Goal: Task Accomplishment & Management: Complete application form

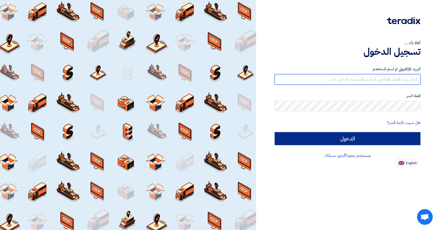
type input "[EMAIL_ADDRESS][DOMAIN_NAME]"
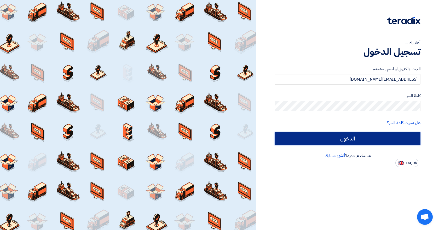
click at [326, 138] on input "الدخول" at bounding box center [348, 138] width 146 height 13
type input "Sign in"
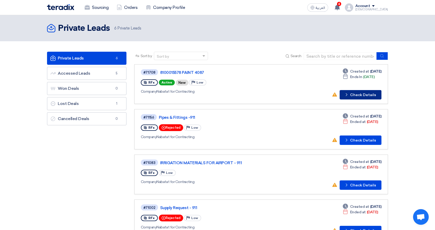
click at [361, 94] on button "Check details Check Details" at bounding box center [361, 94] width 42 height 9
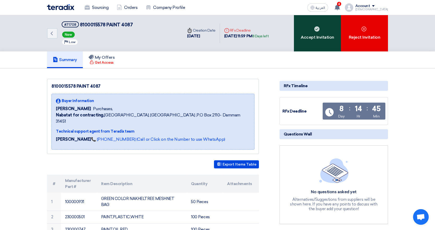
click at [311, 42] on div "Accept Invitation" at bounding box center [317, 33] width 47 height 36
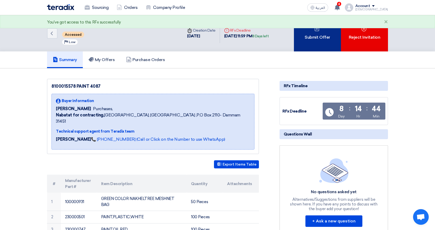
click at [304, 38] on div "Submit Offer" at bounding box center [317, 33] width 47 height 36
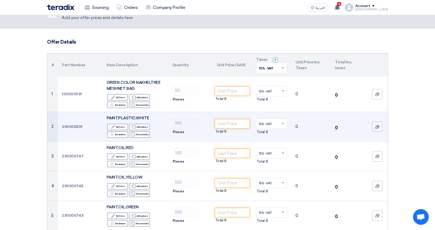
scroll to position [26, 0]
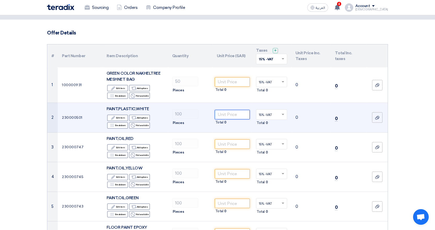
click at [226, 117] on input "number" at bounding box center [232, 114] width 35 height 9
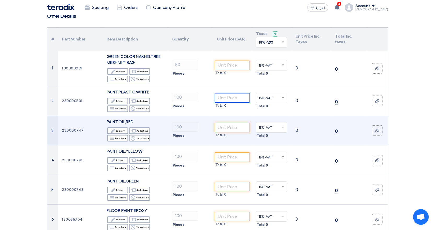
scroll to position [52, 0]
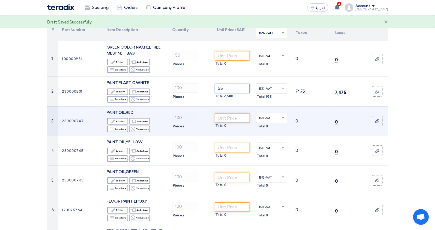
type input "65"
click at [233, 118] on input "number" at bounding box center [232, 117] width 35 height 9
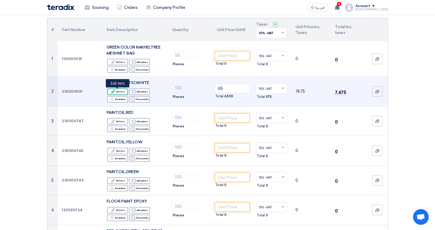
click at [121, 91] on div "Edit Edit item" at bounding box center [117, 92] width 21 height 7
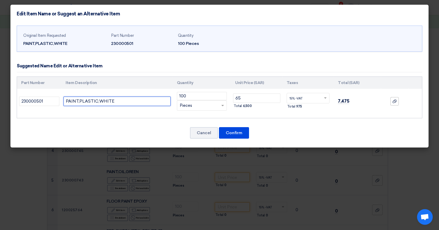
click at [141, 101] on input "PAINT,PLASTIC,WHITE" at bounding box center [117, 101] width 107 height 9
type input "PAINT,PLASTIC,WHITE BRB"
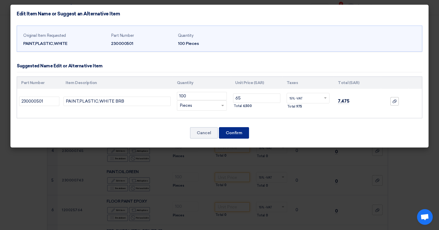
click at [238, 132] on button "Confirm" at bounding box center [234, 133] width 30 height 12
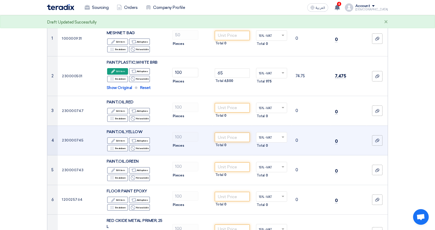
scroll to position [78, 0]
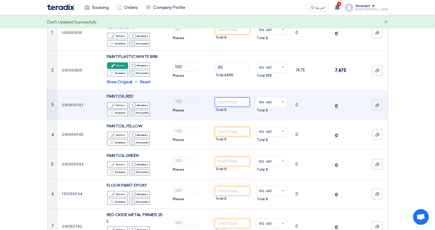
click at [224, 101] on input "number" at bounding box center [232, 102] width 35 height 9
type input "5"
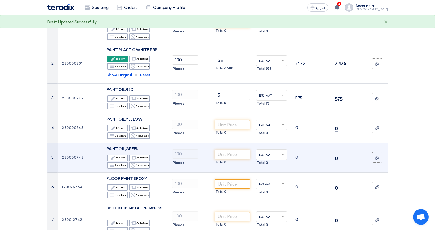
scroll to position [105, 0]
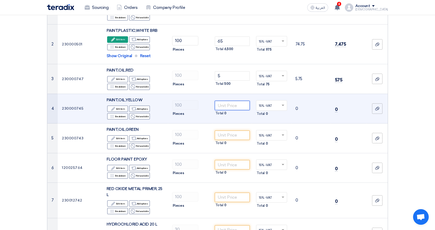
click at [225, 109] on input "number" at bounding box center [232, 105] width 35 height 9
click at [122, 108] on div "Edit Edit item" at bounding box center [117, 109] width 21 height 7
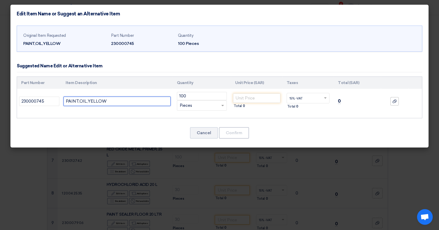
click at [115, 101] on input "PAINT,OIL,YELLOW" at bounding box center [117, 101] width 107 height 9
click at [164, 119] on div "Original Item Requested PAINT,OIL,YELLOW Part Number 230000745 Quantity 100 Pie…" at bounding box center [219, 85] width 418 height 125
click at [141, 101] on input "PAINT,OIL,YELLOW 315" at bounding box center [117, 101] width 107 height 9
type input "PAINT,OIL,YELLOW 315 15 LTR"
click at [163, 119] on div "Original Item Requested PAINT,OIL,YELLOW Part Number 230000745 Quantity 100 Pie…" at bounding box center [219, 85] width 418 height 125
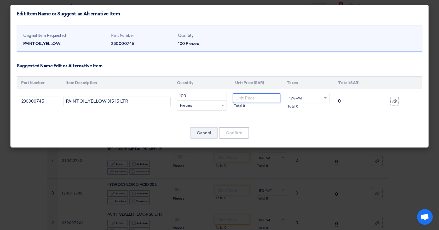
click at [250, 102] on input "number" at bounding box center [256, 98] width 47 height 9
type input "135"
click at [281, 117] on div "Part Number Item Description Quantity Unit Price (SAR) Taxes Total (SAR) 230000…" at bounding box center [220, 98] width 406 height 42
click at [236, 135] on button "Confirm" at bounding box center [234, 133] width 30 height 12
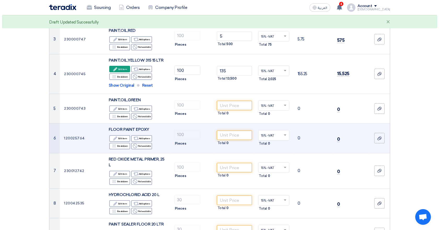
scroll to position [157, 0]
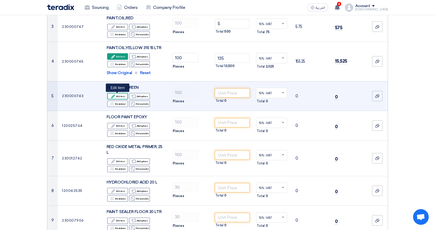
click at [122, 96] on div "Edit Edit item" at bounding box center [117, 96] width 21 height 7
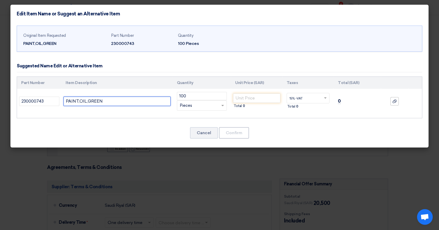
click at [144, 104] on input "PAINT,OIL,GREEN" at bounding box center [117, 101] width 107 height 9
type input "PAINT,OIL,GREEN 15 LTR"
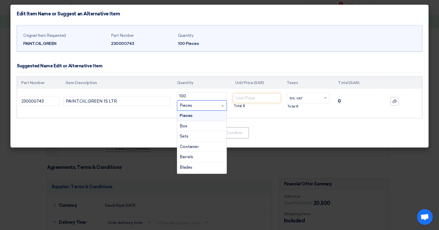
click at [205, 106] on div "RFQ_STEP1.ITEMS.2.TYPE_PLACEHOLDER × Pieces" at bounding box center [198, 106] width 43 height 6
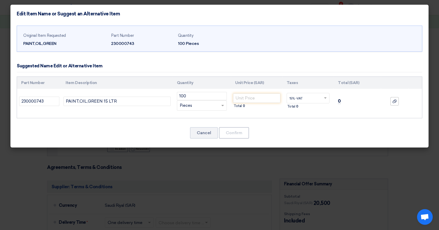
click at [205, 106] on div "RFQ_STEP1.ITEMS.2.TYPE_PLACEHOLDER × Pieces" at bounding box center [198, 106] width 43 height 6
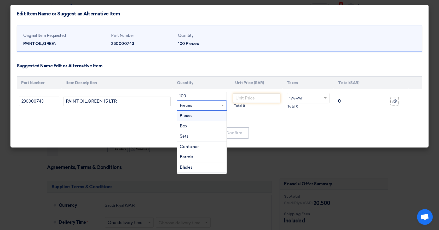
click at [212, 105] on div "RFQ_STEP1.ITEMS.2.TYPE_PLACEHOLDER × Pieces" at bounding box center [198, 106] width 43 height 6
click at [245, 96] on input "number" at bounding box center [256, 98] width 47 height 9
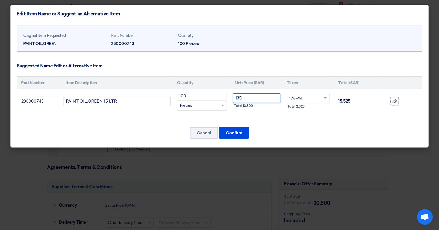
type input "135"
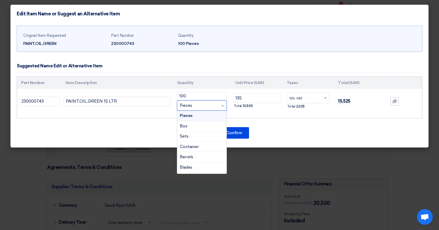
click at [221, 107] on span at bounding box center [223, 106] width 7 height 6
click at [262, 139] on div "Cancel Confirm" at bounding box center [220, 133] width 406 height 13
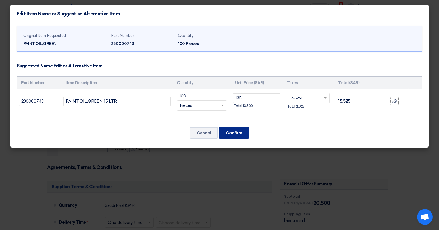
click at [239, 135] on button "Confirm" at bounding box center [234, 133] width 30 height 12
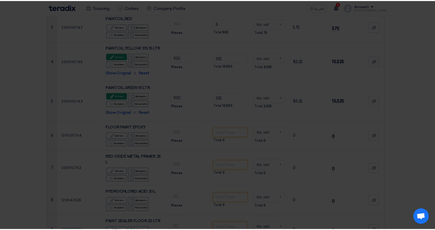
scroll to position [197, 0]
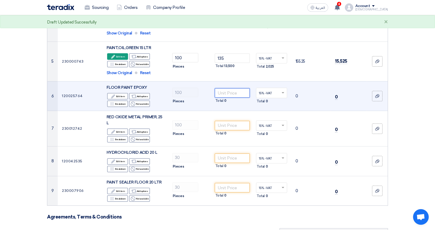
click at [234, 94] on input "number" at bounding box center [232, 92] width 35 height 9
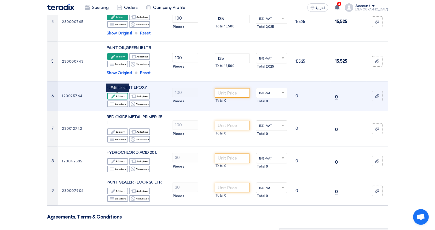
click at [121, 93] on div "Edit Edit item" at bounding box center [117, 96] width 21 height 7
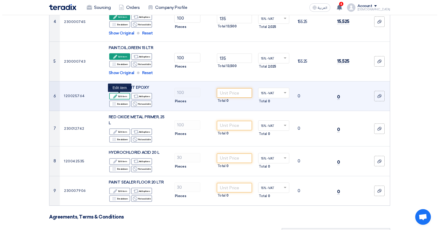
scroll to position [157, 0]
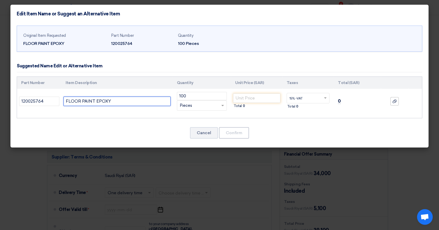
click at [145, 104] on input "FLOOR PAINT EPOXY" at bounding box center [117, 101] width 107 height 9
type input "FLOOR PAINT EPOXY 18 LTR"
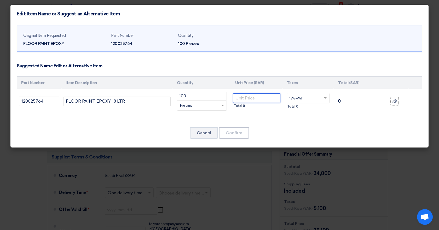
click at [254, 98] on input "number" at bounding box center [256, 98] width 47 height 9
type input "340"
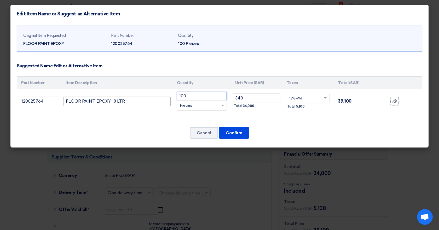
drag, startPoint x: 181, startPoint y: 96, endPoint x: 147, endPoint y: 101, distance: 33.8
click at [147, 101] on tr "120025764 FLOOR PAINT EPOXY 18 LTR 100 RFQ_STEP1.ITEMS.2.TYPE_PLACEHOLDER ×" at bounding box center [219, 101] width 405 height 25
type input "100"
click at [239, 133] on button "Confirm" at bounding box center [234, 133] width 30 height 12
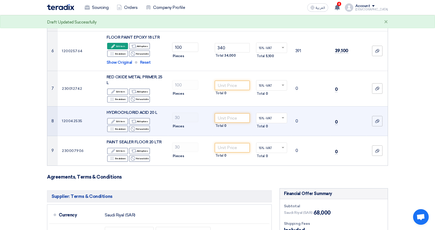
scroll to position [249, 0]
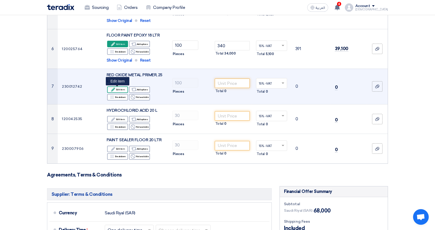
click at [117, 90] on div "Edit Edit item" at bounding box center [117, 90] width 21 height 7
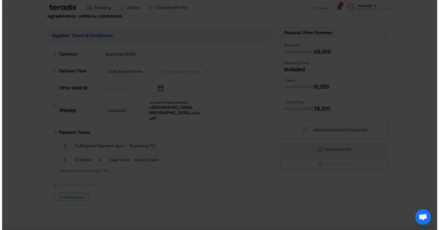
scroll to position [169, 0]
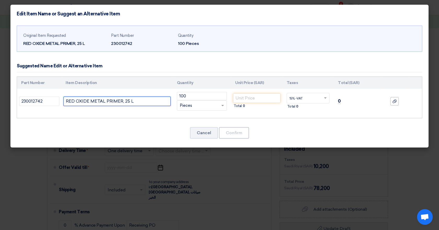
click at [146, 101] on input "RED OXIDE METAL PRIMER, 25 L" at bounding box center [117, 101] width 107 height 9
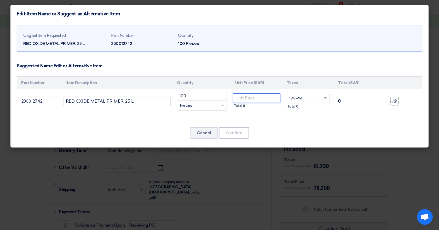
click at [256, 97] on input "number" at bounding box center [256, 98] width 47 height 9
type input "100"
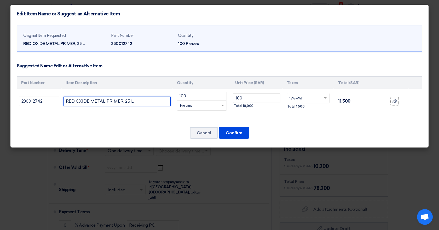
click at [130, 103] on input "RED OXIDE METAL PRIMER, 25 L" at bounding box center [117, 101] width 107 height 9
drag, startPoint x: 132, startPoint y: 102, endPoint x: 129, endPoint y: 106, distance: 5.7
click at [128, 100] on input "RED OXIDE METAL PRIMER, 25 L" at bounding box center [117, 101] width 107 height 9
type input "RED OXIDE METAL PRIMER, 25 KG"
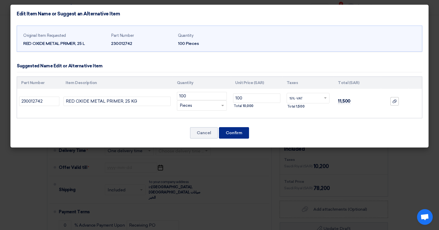
click at [238, 131] on button "Confirm" at bounding box center [234, 133] width 30 height 12
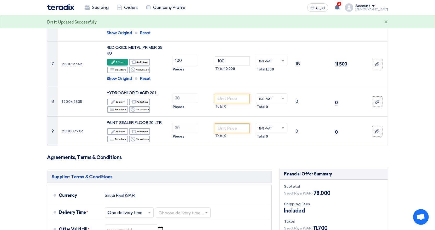
scroll to position [276, 0]
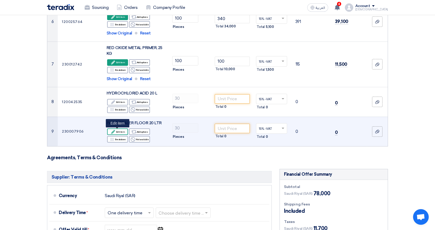
click at [117, 134] on div "Edit Edit item" at bounding box center [117, 132] width 21 height 7
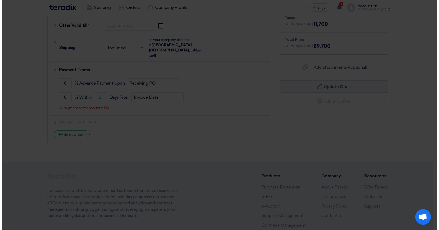
scroll to position [197, 0]
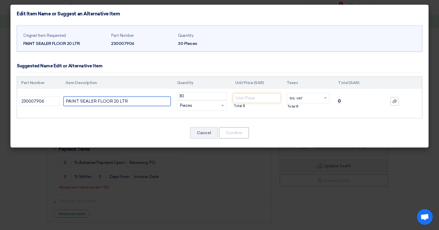
drag, startPoint x: 118, startPoint y: 102, endPoint x: 112, endPoint y: 101, distance: 5.4
click at [112, 101] on input "PAINT SEALER FLOOR 20 LTR" at bounding box center [117, 101] width 107 height 9
type input "PAINT SEALER FLOOR 18 LTR"
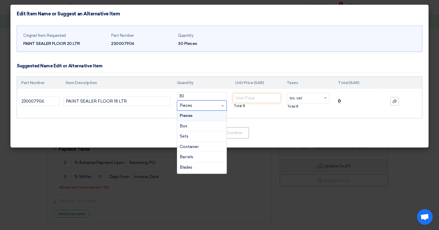
click at [206, 106] on div "RFQ_STEP1.ITEMS.2.TYPE_PLACEHOLDER × Pieces" at bounding box center [198, 106] width 43 height 6
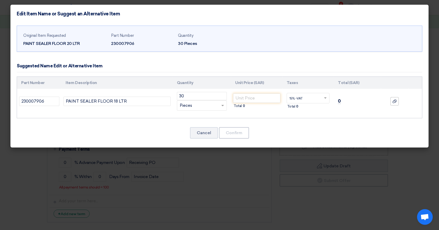
click at [206, 106] on div "RFQ_STEP1.ITEMS.2.TYPE_PLACEHOLDER × Pieces" at bounding box center [198, 106] width 43 height 6
click at [243, 100] on input "number" at bounding box center [256, 98] width 47 height 9
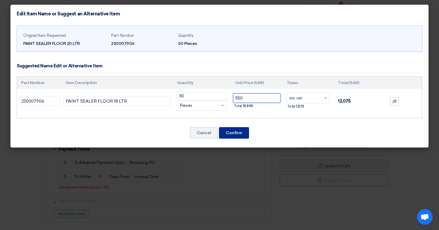
type input "350"
click at [239, 132] on button "Confirm" at bounding box center [234, 133] width 30 height 12
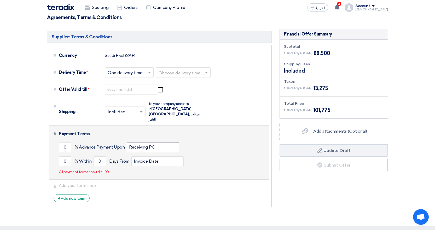
scroll to position [427, 0]
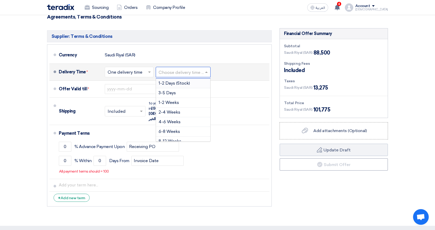
click at [181, 73] on input "text" at bounding box center [184, 73] width 50 height 8
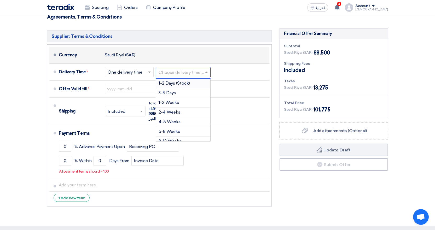
click at [194, 55] on div "Currency [GEOGRAPHIC_DATA] (SAR)" at bounding box center [163, 55] width 209 height 13
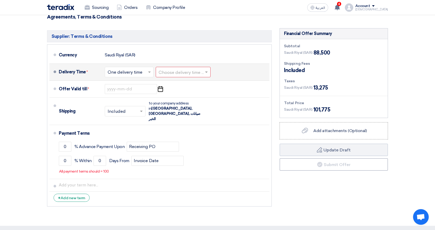
click at [185, 71] on input "text" at bounding box center [184, 73] width 50 height 8
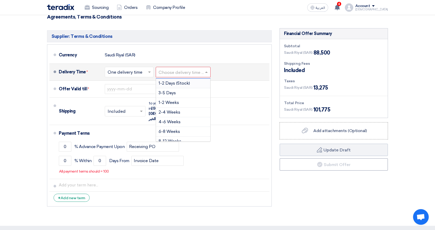
click at [176, 82] on span "1-2 Days (Stock)" at bounding box center [174, 83] width 31 height 5
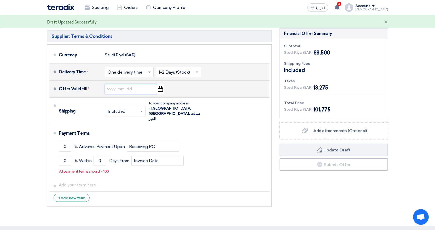
click at [140, 91] on input at bounding box center [131, 89] width 52 height 10
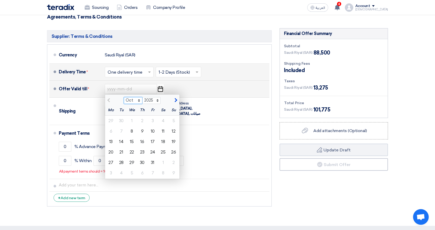
click at [138, 101] on select "Oct Nov Dec" at bounding box center [133, 100] width 19 height 7
select select "12"
click at [124, 97] on select "Oct Nov Dec" at bounding box center [133, 100] width 19 height 7
click at [143, 152] on div "25" at bounding box center [142, 152] width 10 height 10
type input "[DATE]"
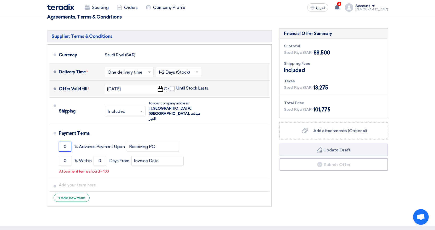
drag, startPoint x: 67, startPoint y: 137, endPoint x: 48, endPoint y: 142, distance: 20.5
click at [48, 142] on ul "Currency [GEOGRAPHIC_DATA] (SAR) Delivery Time * Choose delivery time ... × One…" at bounding box center [159, 125] width 225 height 162
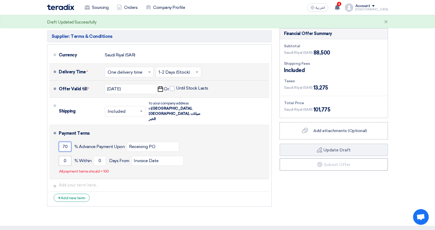
type input "70"
drag, startPoint x: 65, startPoint y: 152, endPoint x: 59, endPoint y: 155, distance: 6.7
click at [59, 154] on li "Payment Terms 70 % Advance Payment Upon Receiving PO 0 % Within 0" at bounding box center [159, 152] width 220 height 54
type input "30"
click at [106, 156] on input "0" at bounding box center [100, 161] width 13 height 10
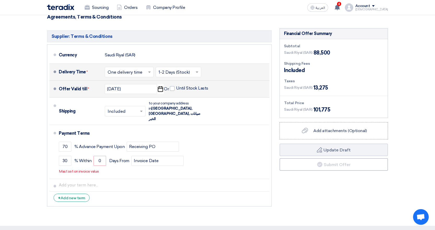
click at [128, 192] on li "+ Add new term" at bounding box center [159, 198] width 220 height 13
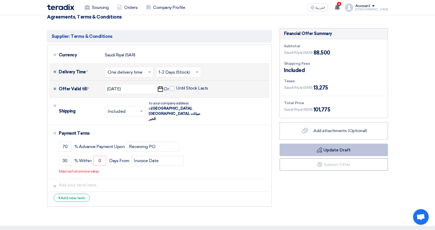
click at [330, 148] on button "Draft Update Draft" at bounding box center [334, 150] width 108 height 13
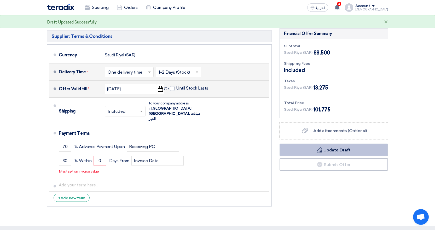
scroll to position [401, 0]
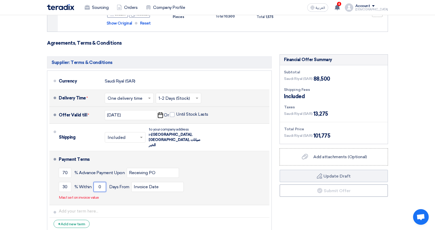
drag, startPoint x: 101, startPoint y: 177, endPoint x: 97, endPoint y: 176, distance: 4.8
click at [97, 182] on input "0" at bounding box center [100, 187] width 13 height 10
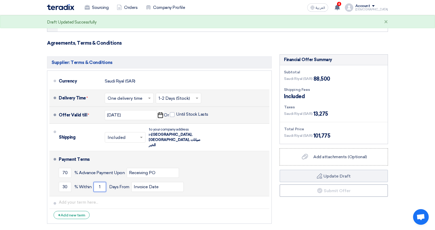
type input "1"
click at [207, 180] on div "30 % [DATE] From Invoice Date" at bounding box center [163, 187] width 209 height 14
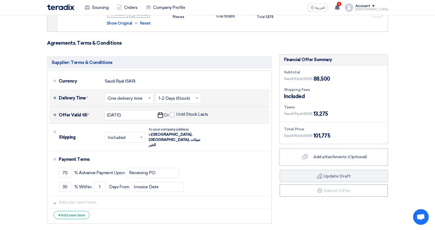
click at [161, 114] on use "button" at bounding box center [160, 115] width 5 height 6
select select "12"
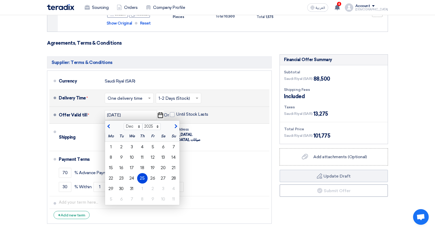
click at [161, 114] on use "button" at bounding box center [160, 115] width 5 height 6
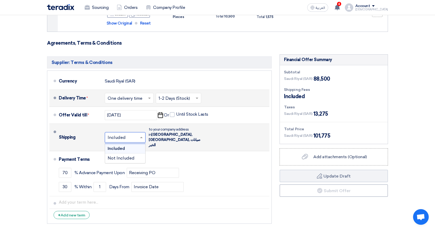
click at [142, 135] on span at bounding box center [142, 137] width 7 height 5
click at [133, 156] on span "Not Included" at bounding box center [121, 158] width 27 height 5
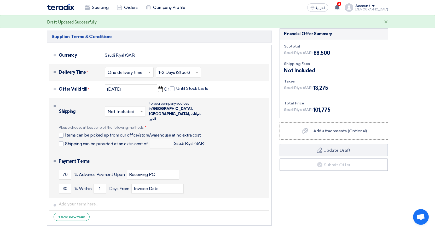
scroll to position [427, 0]
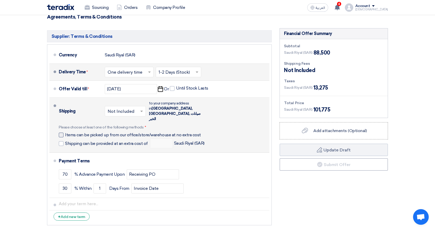
click at [137, 133] on span "Items can be picked up from our office/store/warehouse at no extra cost" at bounding box center [133, 135] width 136 height 5
click at [137, 132] on input "Items can be picked up from our office/store/warehouse at no extra cost" at bounding box center [134, 137] width 139 height 10
checkbox input "true"
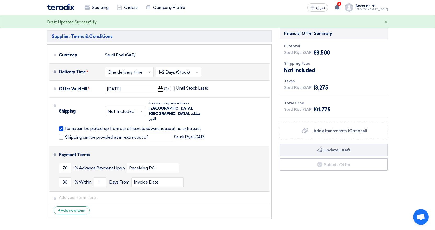
click at [222, 175] on div "30 % [DATE] From Invoice Date" at bounding box center [163, 182] width 209 height 14
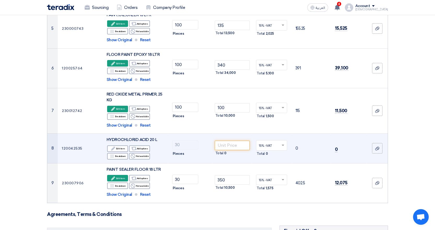
scroll to position [244, 0]
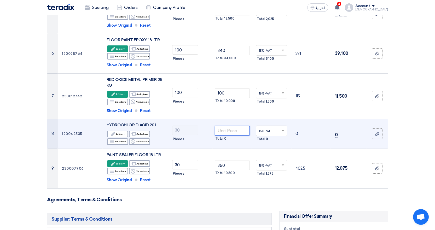
click at [234, 130] on input "number" at bounding box center [232, 130] width 35 height 9
drag, startPoint x: 157, startPoint y: 124, endPoint x: 106, endPoint y: 127, distance: 51.1
click at [104, 126] on td "HYDROCHLORID ACID 20 L Edit Edit item Alternative Add options Breakdown Breakdo…" at bounding box center [135, 134] width 66 height 30
click at [224, 134] on input "number" at bounding box center [232, 130] width 35 height 9
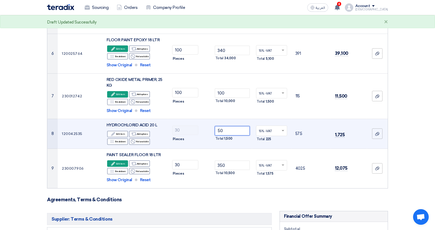
type input "50"
click at [167, 143] on td "HYDROCHLORID ACID 20 L Edit Edit item Alternative Add options Breakdown Breakdo…" at bounding box center [135, 134] width 66 height 30
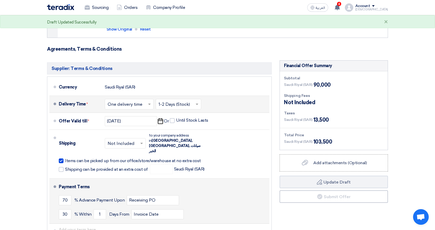
scroll to position [401, 0]
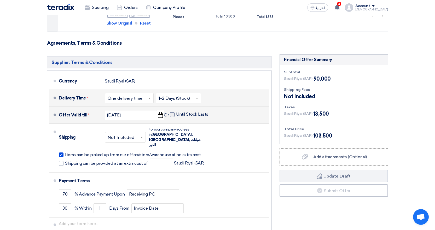
click at [174, 115] on span at bounding box center [172, 114] width 5 height 5
click at [176, 115] on input "Until Stock Lasts" at bounding box center [192, 117] width 33 height 10
checkbox input "true"
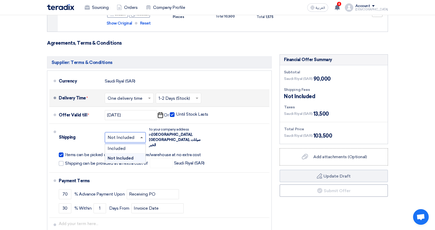
click at [142, 137] on span at bounding box center [141, 137] width 3 height 1
click at [129, 156] on span "Not Included" at bounding box center [121, 158] width 26 height 5
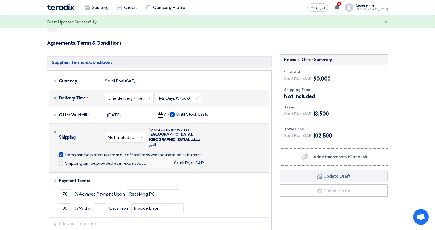
click at [101, 161] on span "Shipping can be provided at an extra cost of" at bounding box center [106, 163] width 83 height 5
click at [101, 161] on input "Shipping can be provided at an extra cost of" at bounding box center [107, 166] width 84 height 10
checkbox input "true"
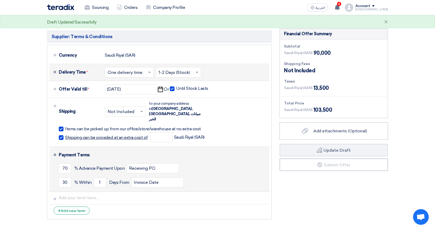
scroll to position [453, 0]
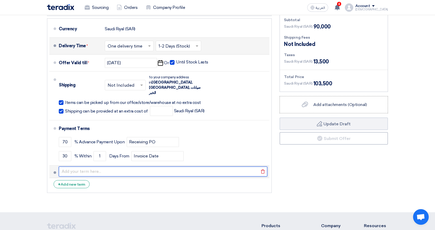
click at [153, 167] on input "text" at bounding box center [163, 172] width 209 height 10
click at [235, 167] on input "text" at bounding box center [163, 172] width 209 height 10
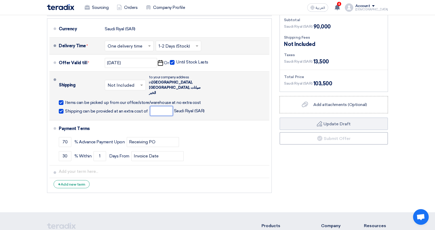
click at [167, 106] on input "number" at bounding box center [161, 111] width 23 height 10
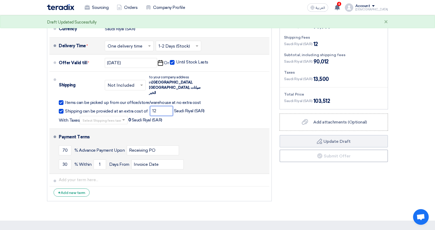
type input "1"
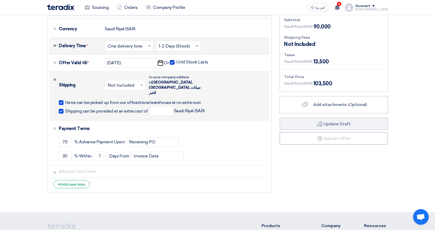
click at [62, 109] on span at bounding box center [61, 111] width 5 height 5
click at [65, 108] on input "Shipping can be provided at an extra cost of" at bounding box center [107, 113] width 84 height 10
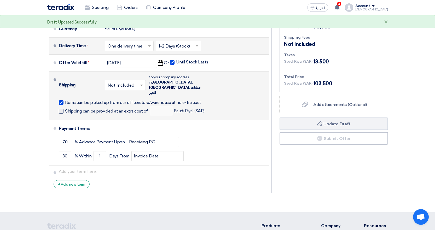
click at [60, 109] on span at bounding box center [61, 111] width 5 height 5
click at [65, 108] on input "Shipping can be provided at an extra cost of" at bounding box center [107, 113] width 84 height 10
checkbox input "true"
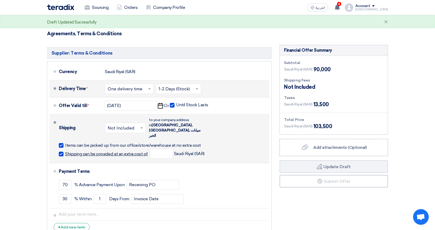
scroll to position [427, 0]
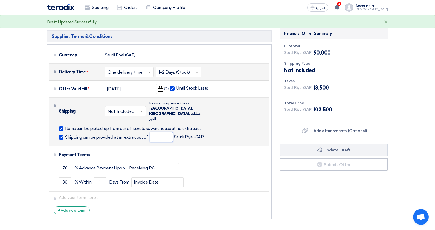
click at [156, 132] on input "number" at bounding box center [161, 137] width 23 height 10
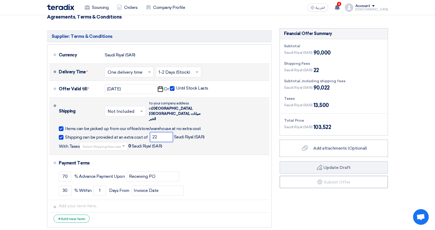
type input "2"
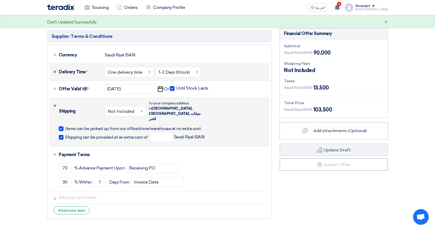
click at [61, 135] on span at bounding box center [61, 137] width 5 height 5
click at [65, 135] on input "Shipping can be provided at an extra cost of" at bounding box center [107, 140] width 84 height 10
checkbox input "false"
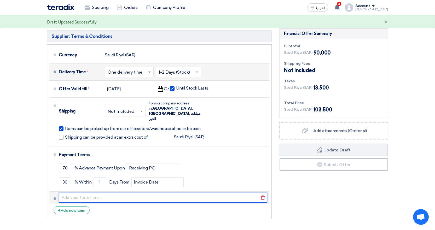
click at [83, 193] on input "text" at bounding box center [163, 198] width 209 height 10
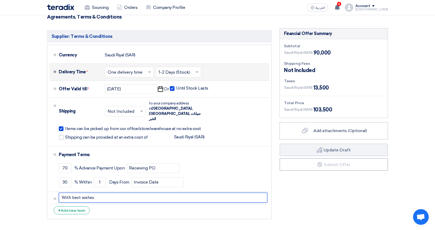
type input "With best wishes"
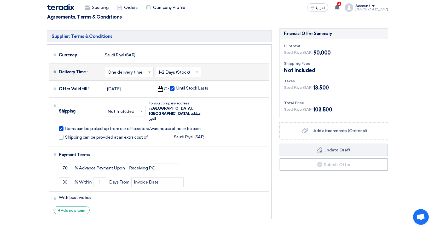
click at [185, 204] on li "+ Add new term" at bounding box center [159, 210] width 220 height 13
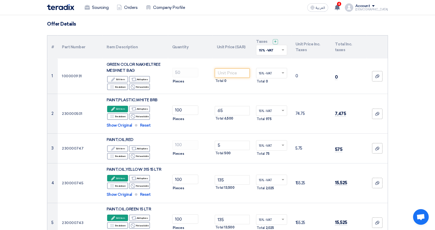
scroll to position [9, 0]
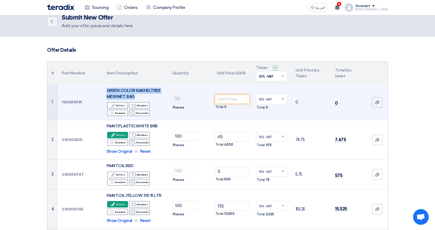
drag, startPoint x: 138, startPoint y: 96, endPoint x: 111, endPoint y: 91, distance: 27.3
click at [105, 90] on td "GREEN COLOR NAKHELTREE MESHNET BAG Edit Edit item Alternative Add options Break…" at bounding box center [135, 103] width 66 height 36
copy span "GREEN COLOR NAKHELTREE MESHNET BAG"
click at [162, 108] on div "Edit Edit item Alternative Add options Breakdown Breakdown Reject" at bounding box center [135, 109] width 57 height 15
click at [227, 102] on input "number" at bounding box center [232, 99] width 35 height 9
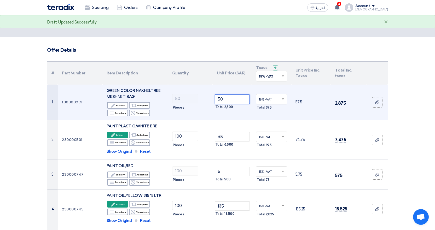
type input "50"
click at [245, 112] on td "50 Total 2,500" at bounding box center [232, 103] width 39 height 36
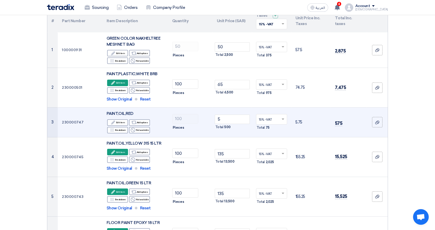
scroll to position [0, 0]
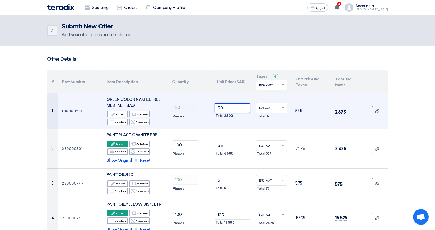
drag, startPoint x: 232, startPoint y: 110, endPoint x: 182, endPoint y: 116, distance: 50.1
click at [184, 117] on tr "1 100000931 GREEN COLOR NAKHELTREE MESHNET BAG Edit Edit item Alternative Add o…" at bounding box center [217, 112] width 341 height 36
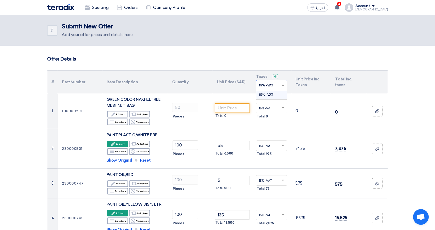
click at [283, 88] on div at bounding box center [271, 85] width 31 height 9
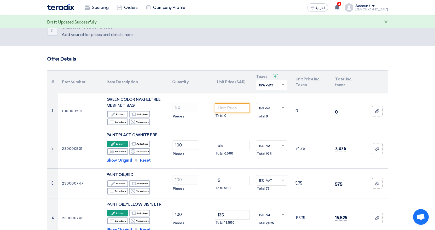
click at [285, 72] on th "Taxes + 'Select taxes... 15% -VAT ×" at bounding box center [271, 82] width 39 height 23
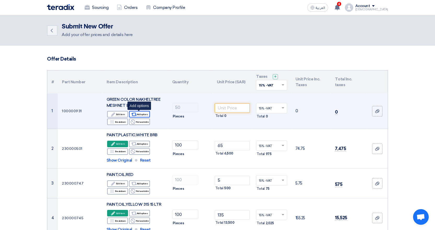
click at [138, 115] on div "Alternative Add options" at bounding box center [139, 114] width 21 height 7
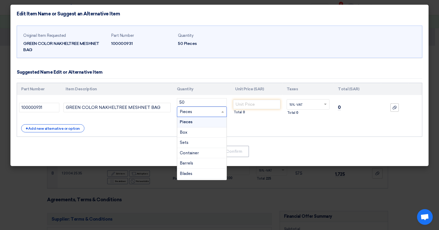
click at [223, 114] on span at bounding box center [223, 112] width 7 height 6
click at [223, 112] on span at bounding box center [222, 111] width 3 height 1
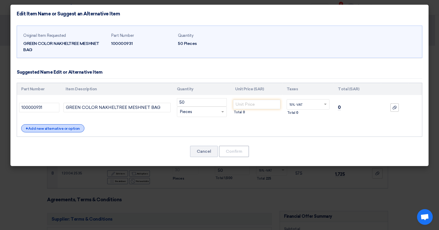
click at [72, 130] on div "+ Add new alternative or option" at bounding box center [52, 128] width 63 height 8
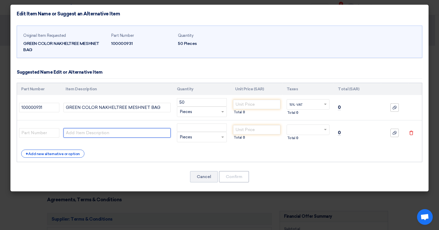
click at [83, 134] on input "text" at bounding box center [117, 132] width 107 height 9
type input "we don't have this item."
click at [214, 156] on div "+ Add new alternative or option" at bounding box center [219, 154] width 397 height 8
click at [196, 139] on div "RFQ_STEP1.ITEMS.2.TYPE_PLACEHOLDER × Pieces" at bounding box center [198, 137] width 43 height 6
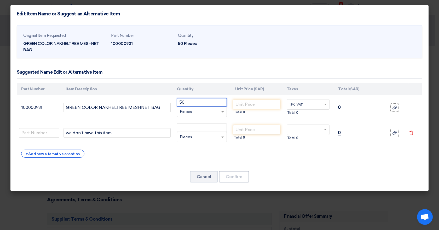
click at [207, 104] on input "50" at bounding box center [202, 102] width 50 height 8
click at [244, 154] on div "+ Add new alternative or option" at bounding box center [219, 154] width 397 height 8
click at [42, 134] on input "text" at bounding box center [39, 132] width 40 height 9
click at [210, 131] on input "number" at bounding box center [202, 128] width 50 height 8
type input "1"
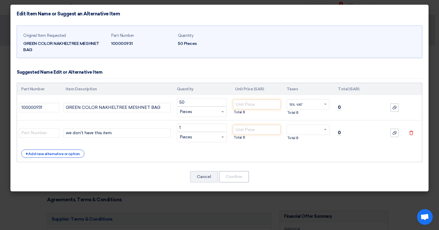
click at [278, 144] on td "Total 0" at bounding box center [256, 133] width 51 height 25
click at [258, 131] on input "number" at bounding box center [256, 129] width 47 height 9
type input "1"
click at [322, 130] on div at bounding box center [308, 130] width 43 height 8
click at [311, 140] on div "15% -VAT" at bounding box center [308, 139] width 43 height 9
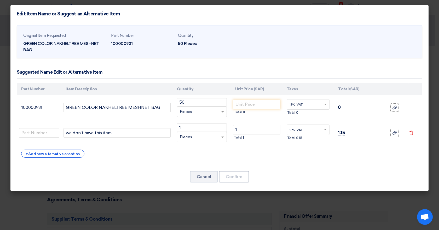
click at [287, 168] on div "Original Item Requested GREEN COLOR NAKHELTREE MESHNET BAG Part Number 10000093…" at bounding box center [219, 107] width 418 height 169
click at [42, 129] on input "text" at bounding box center [39, 132] width 40 height 9
click at [129, 155] on div "+ Add new alternative or option" at bounding box center [219, 154] width 397 height 8
drag, startPoint x: 37, startPoint y: 131, endPoint x: 77, endPoint y: 136, distance: 40.6
click at [4, 138] on modal-container "Edit Item Name or Suggest an Alternative Item Original Item Requested GREEN COL…" at bounding box center [219, 115] width 439 height 230
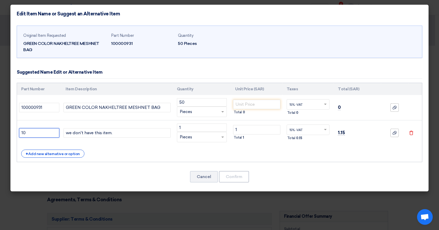
type input "10"
click at [146, 145] on td "we don't have this item." at bounding box center [116, 133] width 111 height 25
click at [268, 105] on input "number" at bounding box center [256, 104] width 47 height 9
type input "1"
click at [246, 130] on input "1" at bounding box center [256, 129] width 47 height 9
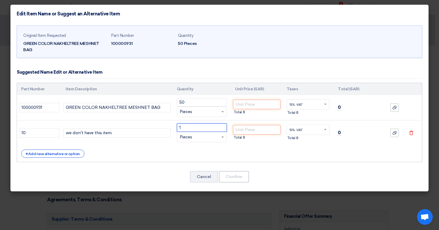
click at [201, 126] on input "1" at bounding box center [202, 128] width 50 height 8
click at [142, 170] on div "Original Item Requested GREEN COLOR NAKHELTREE MESHNET BAG Part Number 10000093…" at bounding box center [219, 107] width 418 height 169
click at [261, 100] on td "Total 0" at bounding box center [256, 107] width 51 height 25
click at [260, 104] on input "number" at bounding box center [256, 104] width 47 height 9
type input "0"
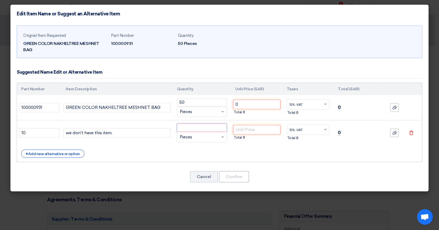
click at [207, 128] on input "number" at bounding box center [202, 128] width 50 height 8
click at [193, 178] on button "Cancel" at bounding box center [204, 177] width 28 height 12
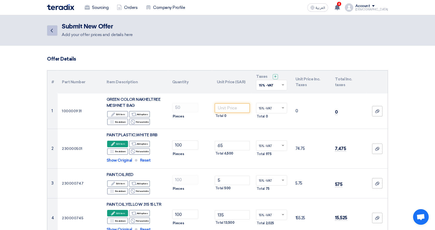
click at [54, 32] on icon "Back" at bounding box center [52, 30] width 6 height 6
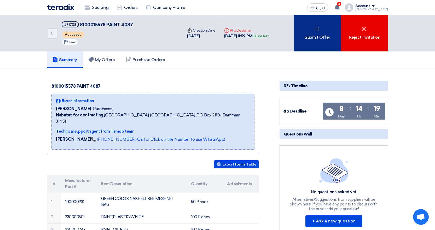
click at [308, 37] on div "Submit Offer" at bounding box center [317, 33] width 47 height 36
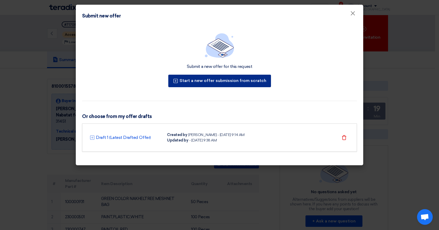
click at [237, 86] on button "Start a new offer submission from scratch" at bounding box center [219, 81] width 103 height 13
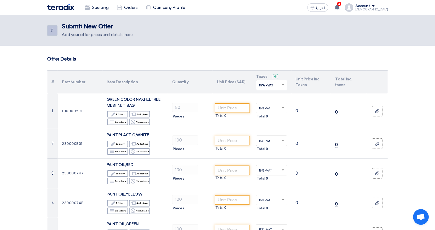
click at [52, 33] on icon "Back" at bounding box center [52, 30] width 6 height 6
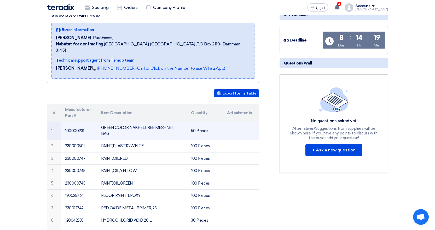
scroll to position [78, 0]
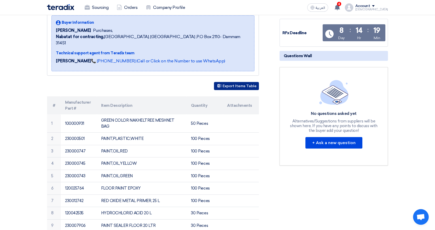
click at [233, 82] on button "Export Items Table" at bounding box center [236, 86] width 45 height 8
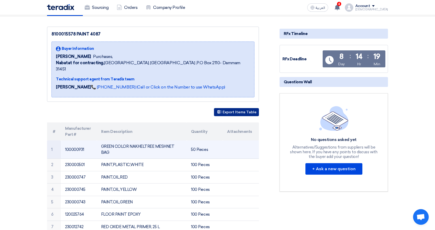
scroll to position [26, 0]
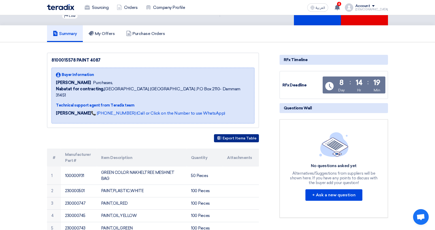
click at [224, 134] on button "Export Items Table" at bounding box center [236, 138] width 45 height 8
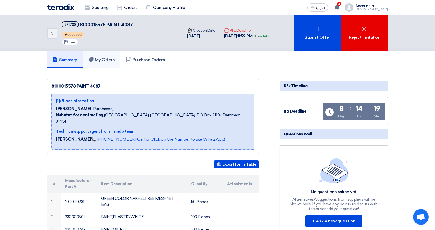
click at [106, 60] on h5 "My Offers" at bounding box center [102, 59] width 26 height 5
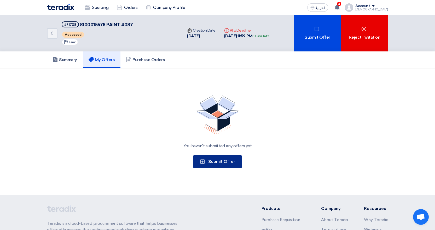
click at [228, 158] on button "Submit Offer" at bounding box center [217, 162] width 49 height 13
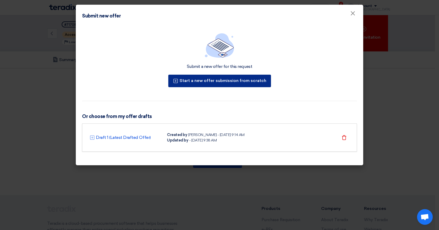
click at [215, 80] on button "Start a new offer submission from scratch" at bounding box center [219, 81] width 103 height 13
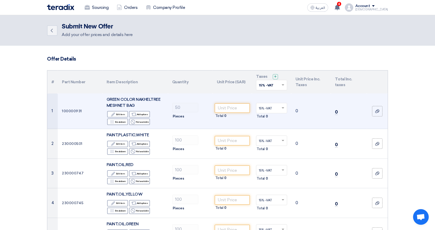
drag, startPoint x: 137, startPoint y: 105, endPoint x: 100, endPoint y: 96, distance: 37.7
click at [100, 96] on tr "1 100000931 GREEN COLOR NAKHELTREE MESHNET BAG Edit Edit item Alternative Add o…" at bounding box center [217, 112] width 341 height 36
copy tr "GREEN COLOR NAKHELTREE MESHNET BAG"
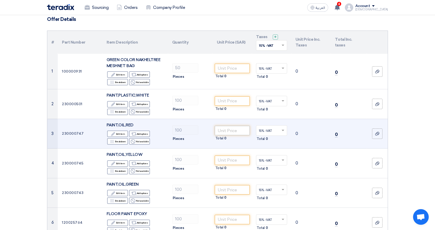
scroll to position [52, 0]
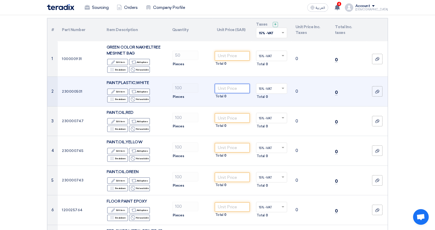
click at [234, 88] on input "number" at bounding box center [232, 88] width 35 height 9
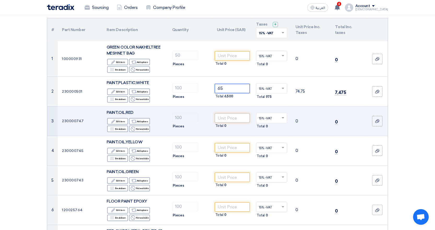
type input "65"
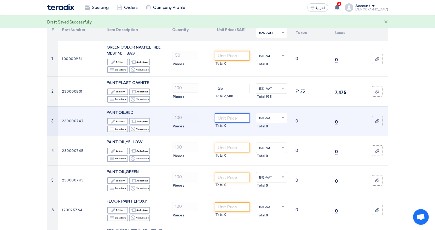
click at [237, 118] on input "number" at bounding box center [232, 117] width 35 height 9
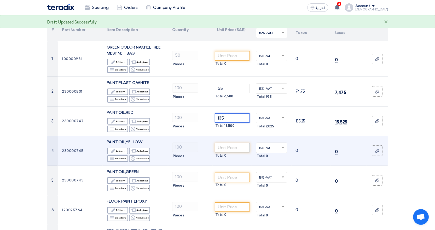
type input "135"
click at [225, 149] on input "number" at bounding box center [232, 147] width 35 height 9
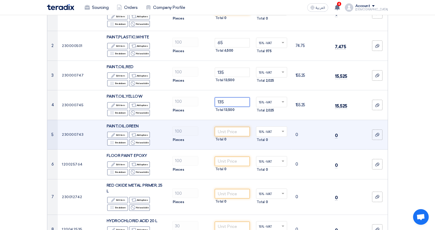
scroll to position [105, 0]
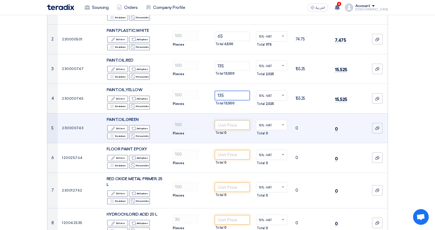
type input "135"
click at [227, 124] on input "number" at bounding box center [232, 125] width 35 height 9
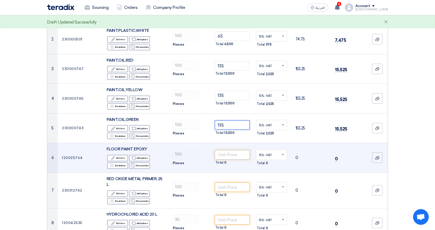
type input "135"
click at [225, 156] on input "number" at bounding box center [232, 154] width 35 height 9
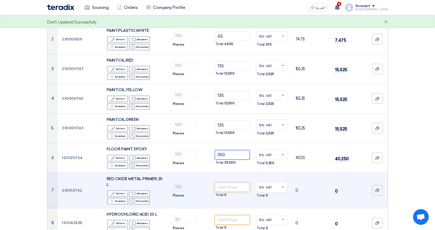
type input "350"
click at [233, 188] on input "number" at bounding box center [232, 187] width 35 height 9
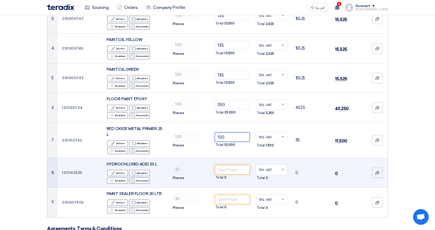
scroll to position [157, 0]
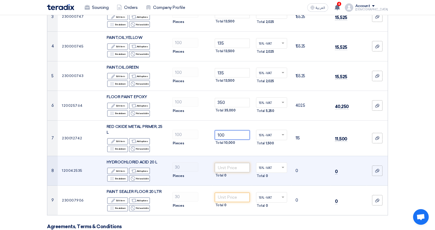
type input "100"
click at [224, 168] on input "number" at bounding box center [232, 167] width 35 height 9
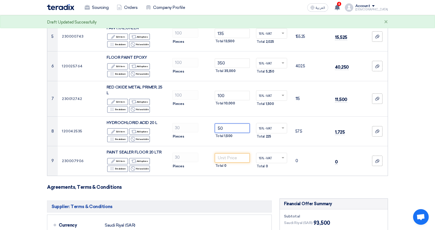
scroll to position [209, 0]
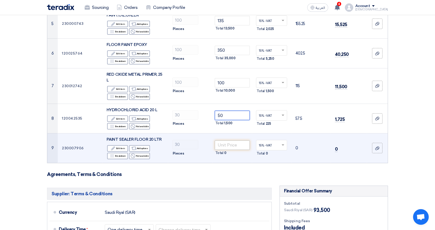
type input "50"
click at [226, 145] on input "number" at bounding box center [232, 145] width 35 height 9
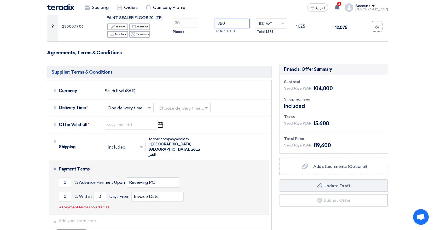
scroll to position [366, 0]
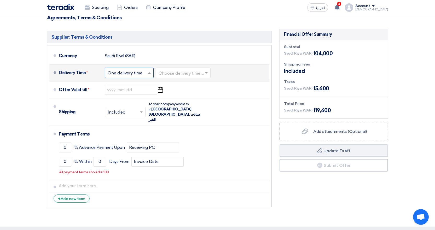
type input "350"
click at [146, 74] on input "text" at bounding box center [130, 74] width 44 height 8
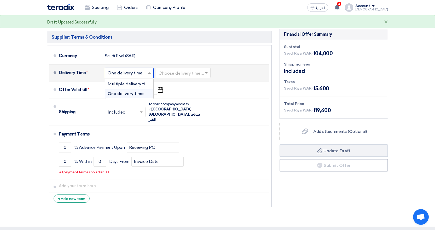
click at [136, 93] on span "One delivery time" at bounding box center [126, 93] width 36 height 5
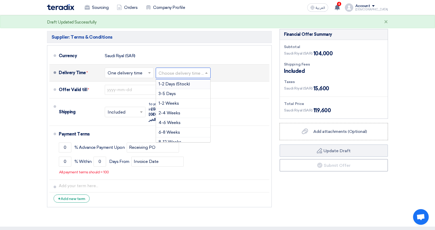
click at [179, 73] on input "text" at bounding box center [184, 74] width 50 height 8
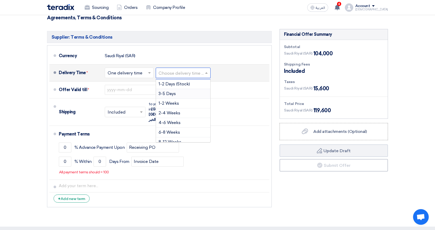
click at [171, 94] on span "3-5 Days" at bounding box center [167, 93] width 17 height 5
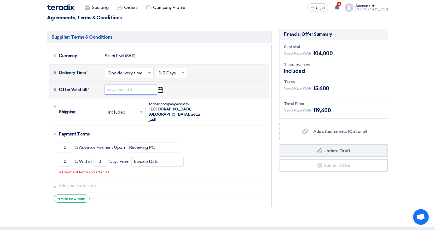
click at [135, 90] on input at bounding box center [131, 90] width 52 height 10
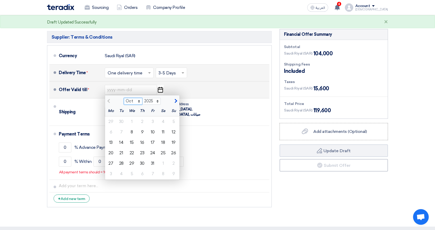
click at [139, 103] on select "Oct Nov Dec" at bounding box center [133, 101] width 19 height 7
select select "12"
click at [124, 98] on select "Oct Nov Dec" at bounding box center [133, 101] width 19 height 7
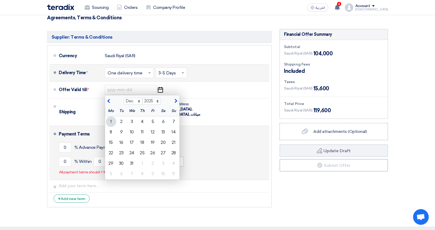
click at [141, 152] on div "25" at bounding box center [142, 153] width 10 height 10
type input "[DATE]"
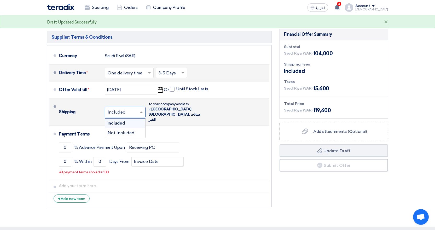
click at [142, 110] on span at bounding box center [142, 112] width 7 height 5
click at [133, 130] on span "Not Included" at bounding box center [121, 132] width 27 height 5
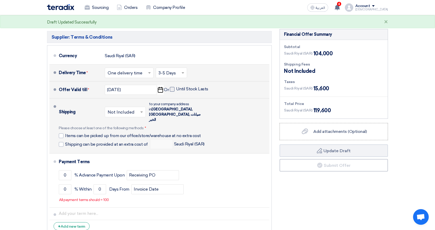
click at [172, 88] on span at bounding box center [172, 89] width 5 height 5
click at [176, 88] on input "Until Stock Lasts" at bounding box center [192, 92] width 33 height 10
checkbox input "true"
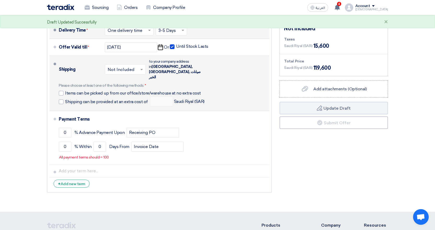
scroll to position [418, 0]
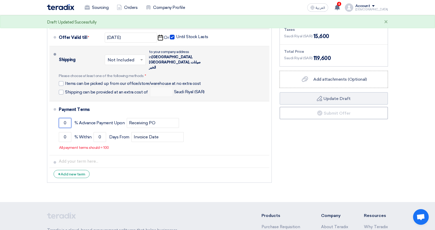
drag, startPoint x: 70, startPoint y: 112, endPoint x: 45, endPoint y: 117, distance: 25.7
click at [45, 117] on div "Supplier: Terms & Conditions Currency [GEOGRAPHIC_DATA] (SAR) Delivery Time * C…" at bounding box center [159, 81] width 233 height 209
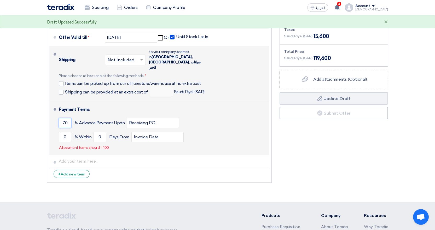
type input "70"
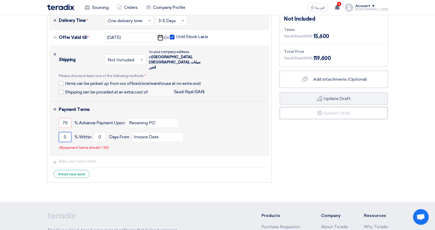
drag, startPoint x: 70, startPoint y: 124, endPoint x: 55, endPoint y: 133, distance: 17.2
click at [55, 133] on li "Payment Terms 70 % Advance Payment Upon Receiving PO 0 % Within 0" at bounding box center [159, 128] width 220 height 54
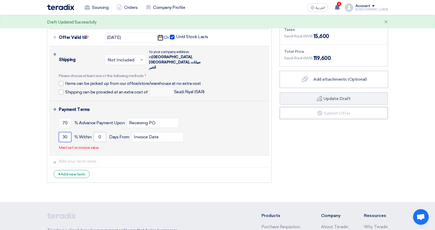
type input "30"
drag, startPoint x: 101, startPoint y: 129, endPoint x: 94, endPoint y: 128, distance: 7.6
click at [94, 132] on input "0" at bounding box center [100, 137] width 13 height 10
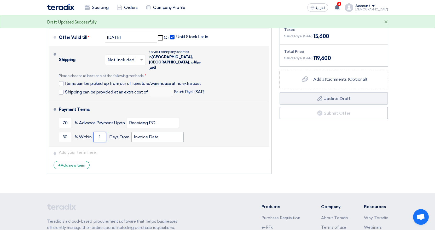
type input "1"
click at [166, 132] on input "Invoice Date" at bounding box center [157, 137] width 52 height 10
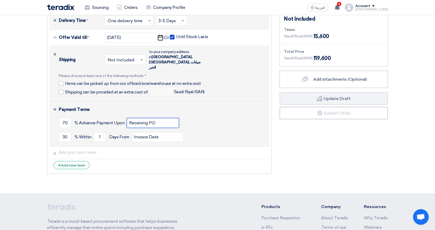
click at [161, 118] on input "Receiving PO" at bounding box center [153, 123] width 52 height 10
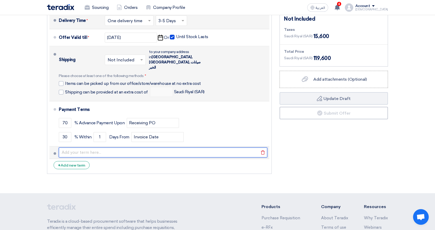
click at [91, 148] on input "text" at bounding box center [163, 153] width 209 height 10
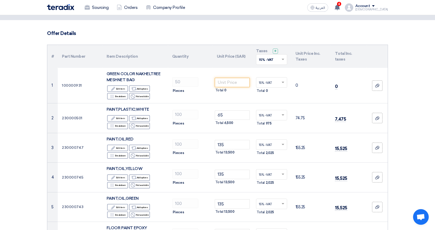
scroll to position [0, 0]
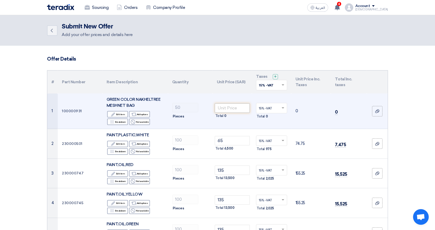
type input "with best wishes"
click at [230, 109] on input "number" at bounding box center [232, 108] width 35 height 9
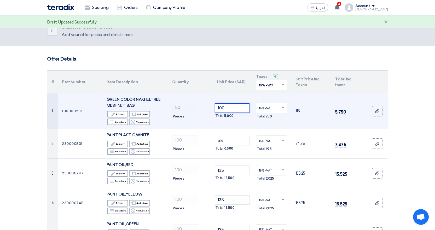
type input "100"
click at [206, 125] on td "50 Pieces" at bounding box center [190, 112] width 45 height 36
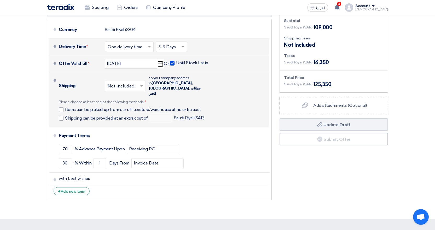
scroll to position [366, 0]
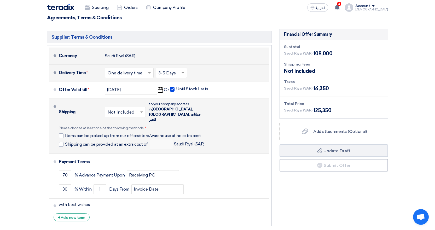
click at [122, 56] on div "Saudi Riyal (SAR)" at bounding box center [120, 56] width 31 height 10
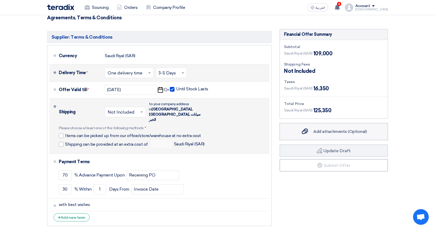
click at [330, 130] on span "Add attachments (Optional)" at bounding box center [340, 131] width 54 height 5
click at [0, 0] on input "Add attachments (Optional) Add attachments (Optional)" at bounding box center [0, 0] width 0 height 0
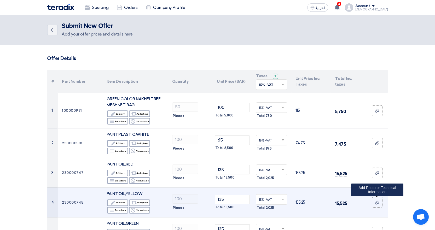
scroll to position [0, 0]
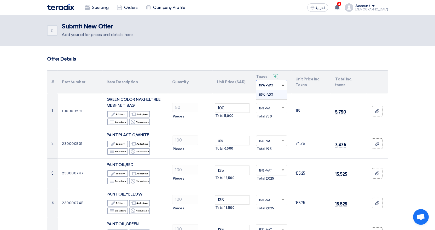
click at [283, 85] on span at bounding box center [283, 84] width 3 height 1
click at [283, 85] on span at bounding box center [283, 85] width 3 height 2
click at [340, 7] on use at bounding box center [337, 7] width 5 height 6
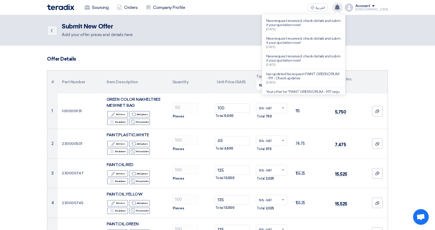
scroll to position [108, 0]
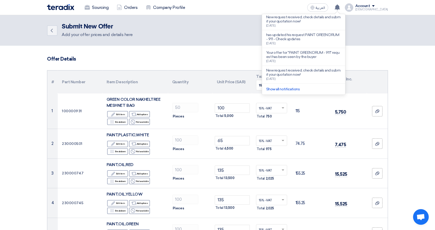
click at [300, 89] on link "Show all notifications" at bounding box center [282, 89] width 33 height 4
